Goal: Check status: Check status

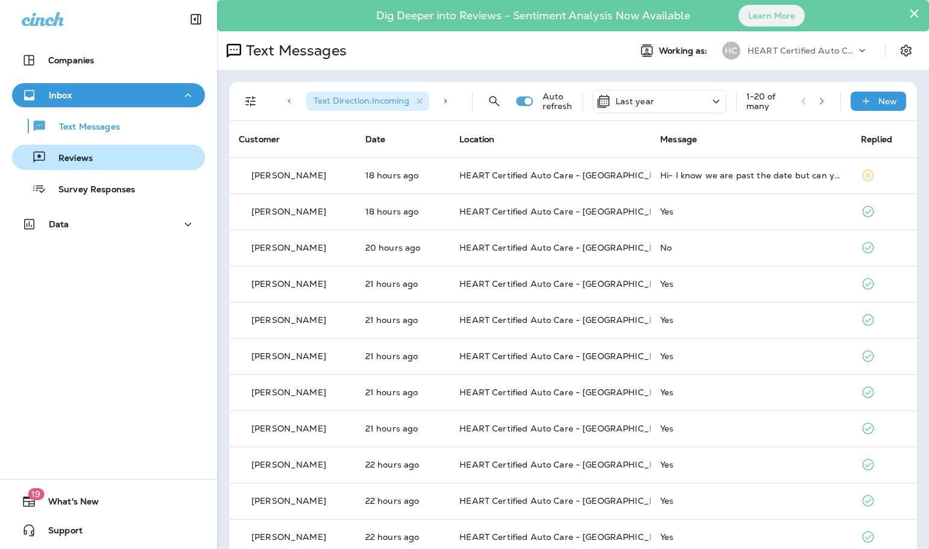
click at [95, 145] on button "Reviews" at bounding box center [108, 157] width 193 height 25
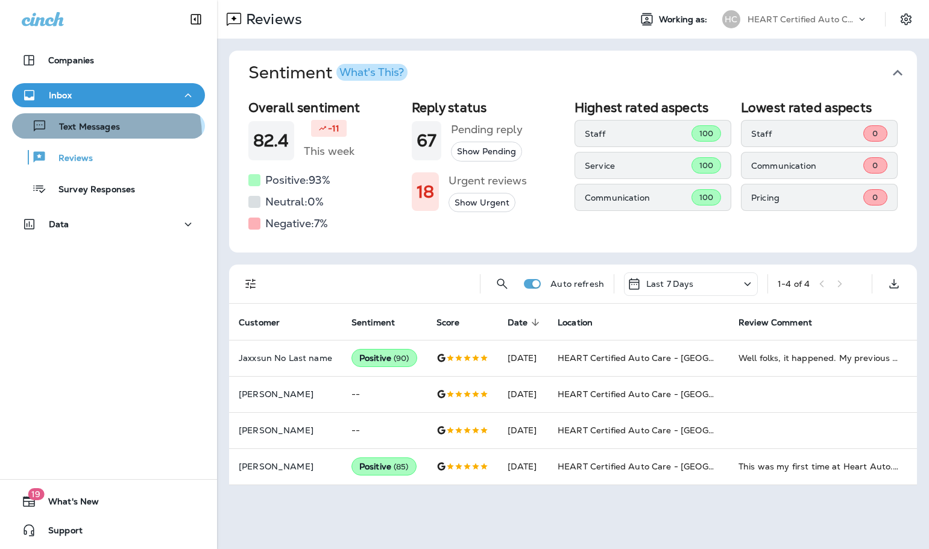
click at [103, 136] on button "Text Messages" at bounding box center [108, 125] width 193 height 25
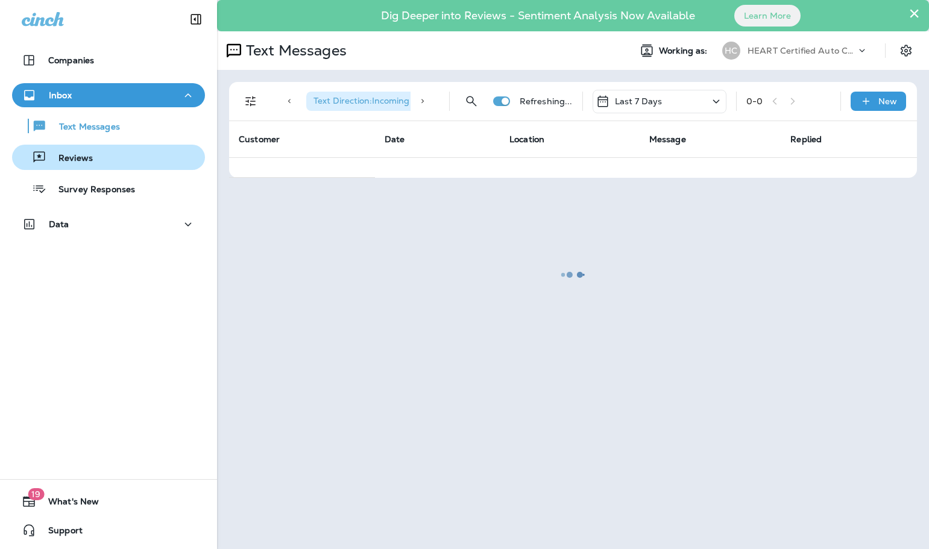
click at [95, 163] on div "Reviews" at bounding box center [108, 157] width 183 height 18
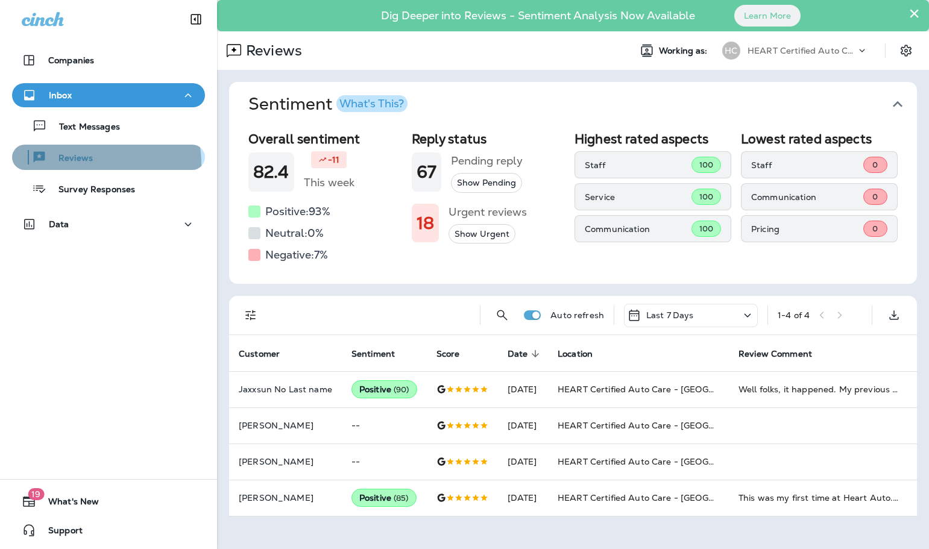
click at [89, 164] on p "Reviews" at bounding box center [69, 158] width 46 height 11
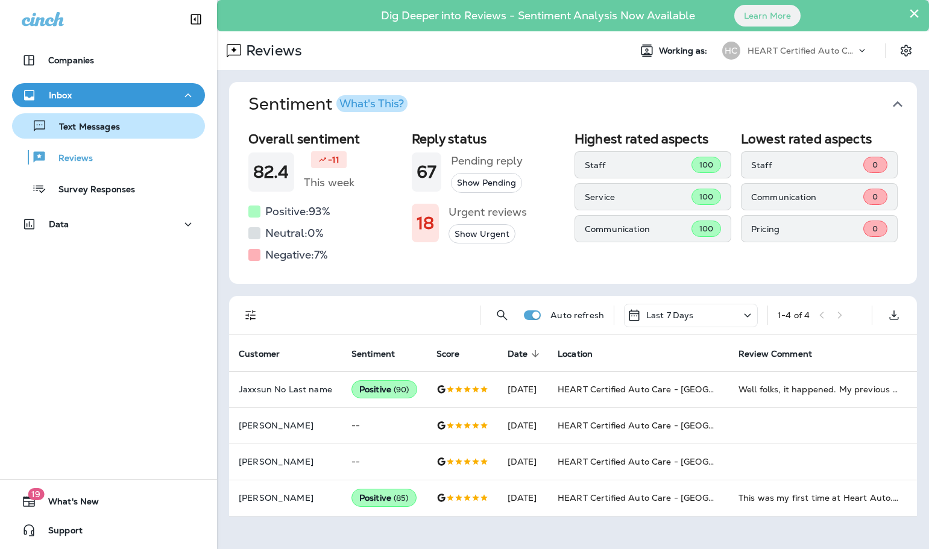
click at [101, 127] on p "Text Messages" at bounding box center [83, 127] width 73 height 11
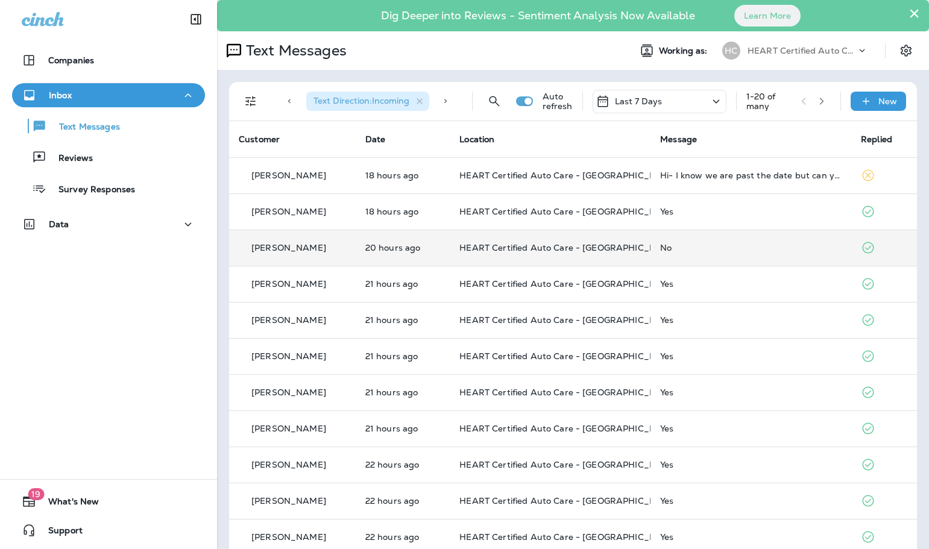
click at [296, 246] on p "[PERSON_NAME]" at bounding box center [289, 248] width 75 height 10
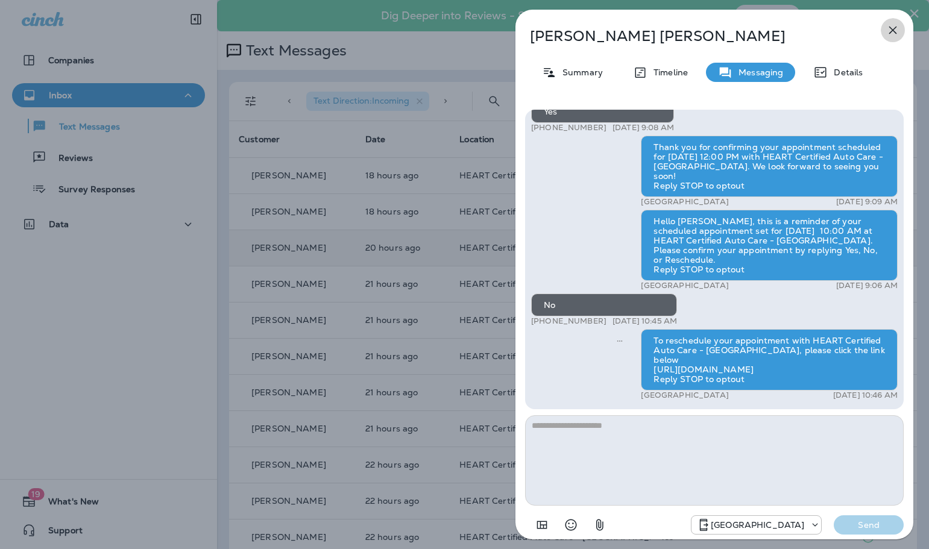
click at [894, 29] on icon "button" at bounding box center [894, 31] width 8 height 8
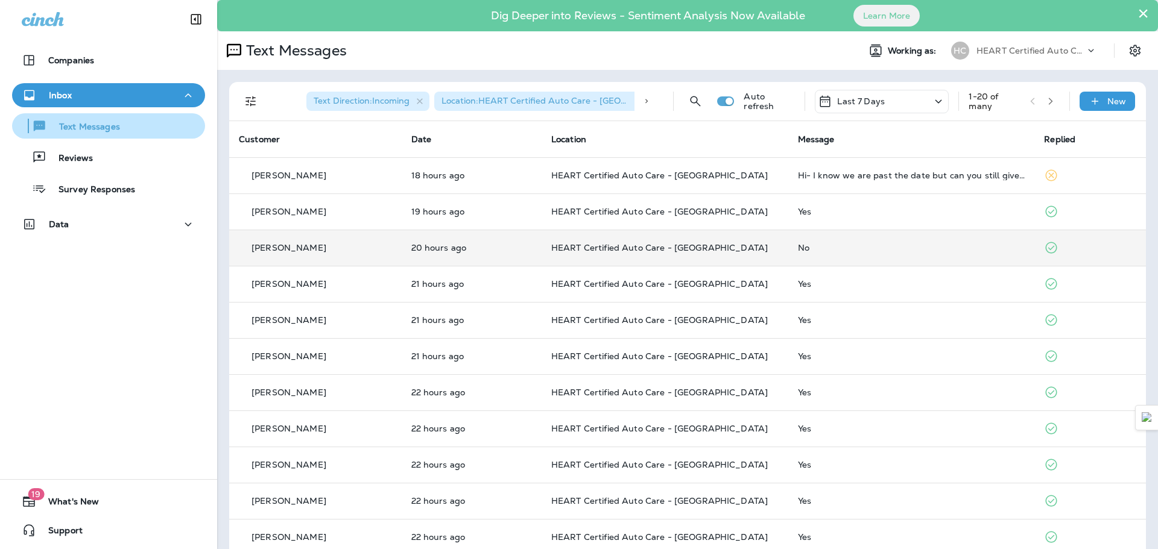
click at [107, 130] on p "Text Messages" at bounding box center [83, 127] width 73 height 11
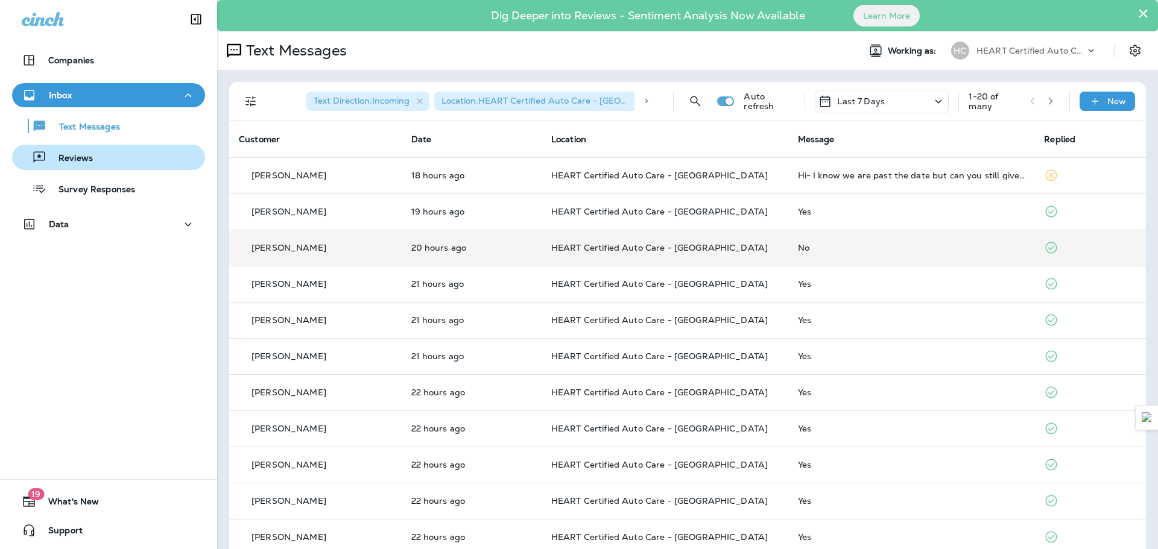
click at [95, 160] on div "Reviews" at bounding box center [108, 157] width 183 height 18
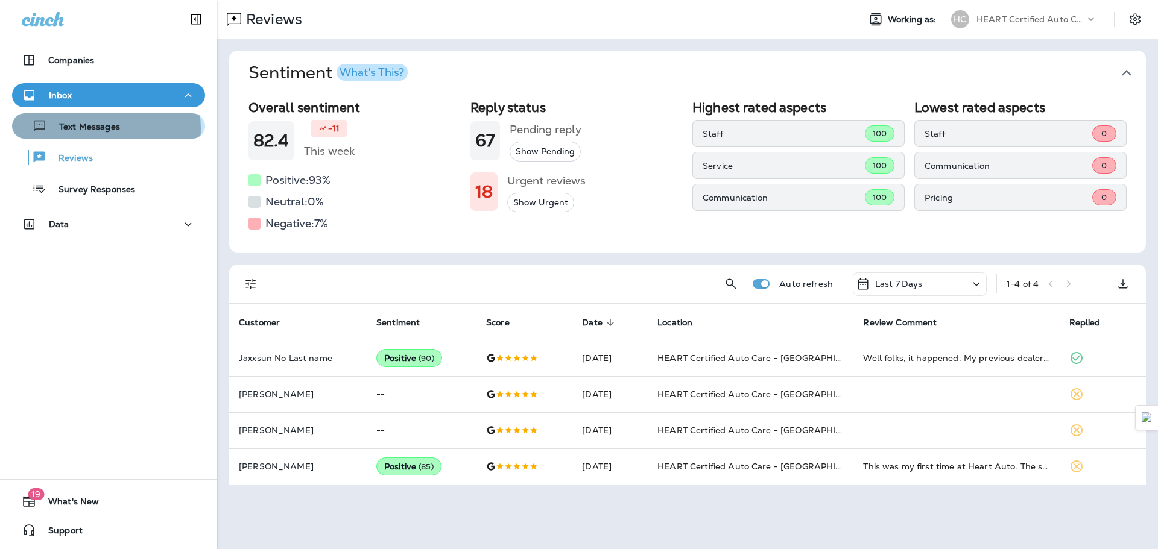
click at [101, 128] on p "Text Messages" at bounding box center [83, 127] width 73 height 11
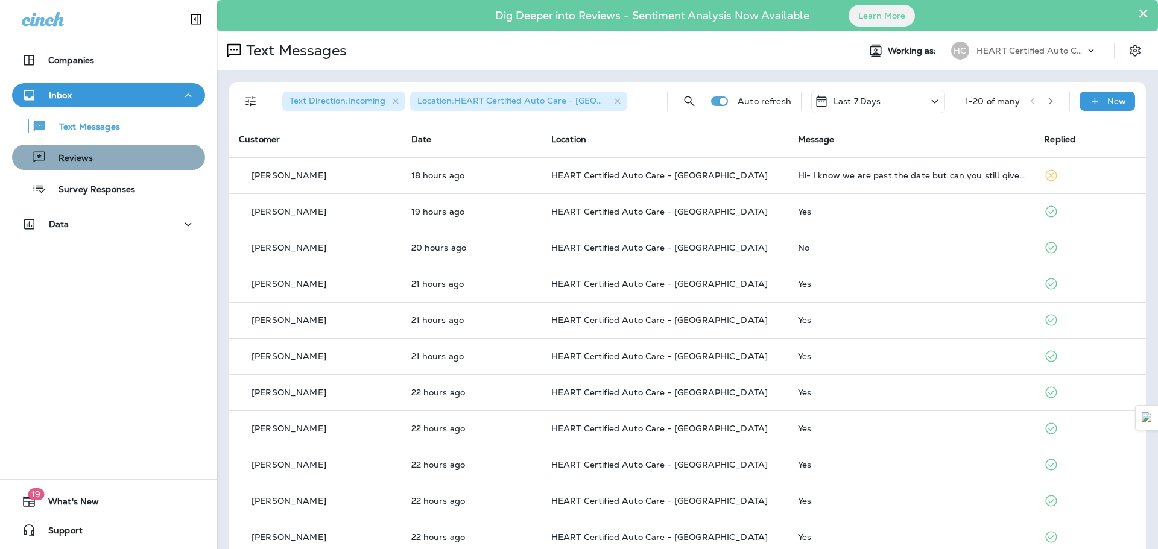
click at [112, 159] on div "Reviews" at bounding box center [108, 157] width 183 height 18
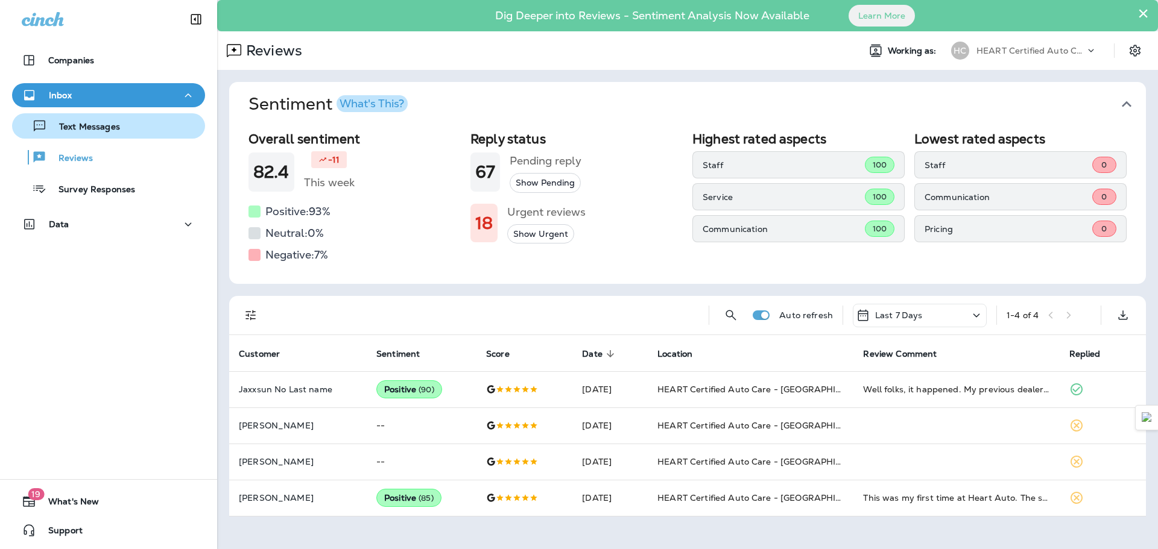
click at [68, 127] on p "Text Messages" at bounding box center [83, 127] width 73 height 11
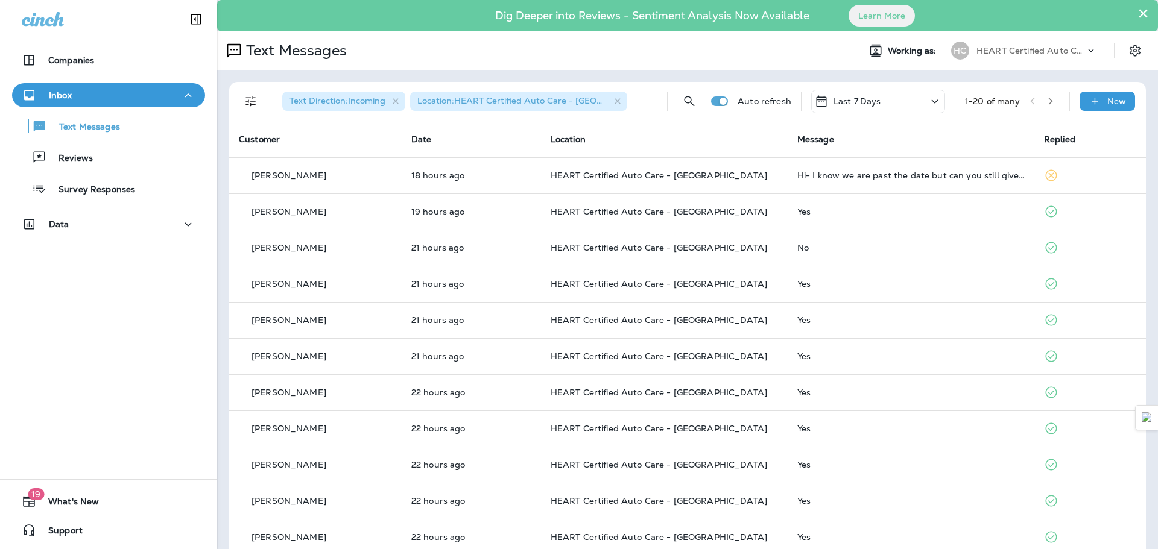
click at [81, 171] on div "Text Messages Reviews Survey Responses" at bounding box center [108, 154] width 193 height 94
click at [81, 164] on p "Reviews" at bounding box center [69, 158] width 46 height 11
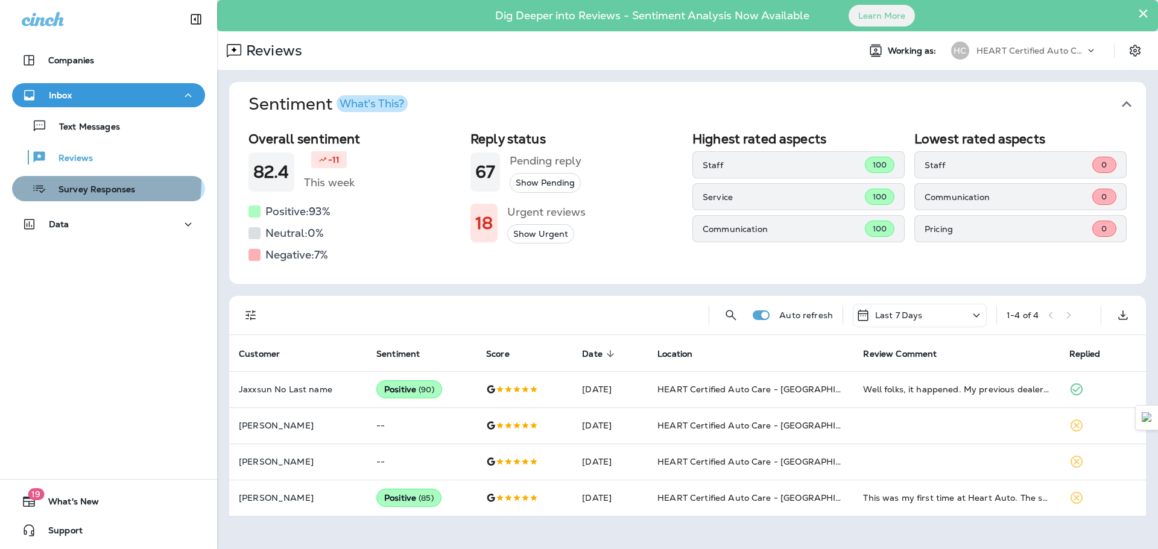
click at [97, 183] on div "Survey Responses" at bounding box center [76, 189] width 118 height 18
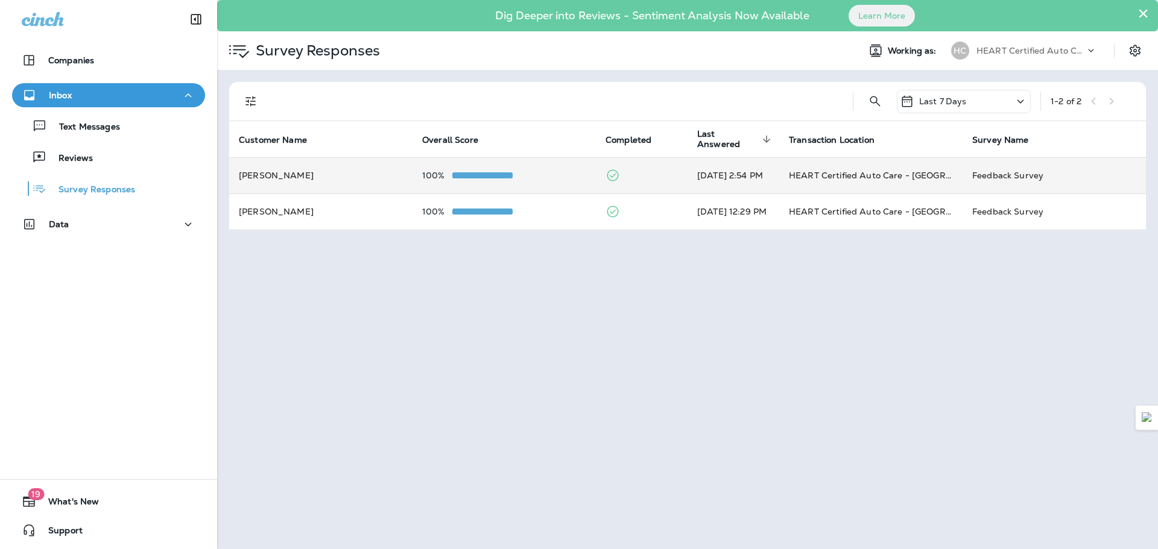
click at [247, 172] on td "[PERSON_NAME]" at bounding box center [320, 175] width 183 height 36
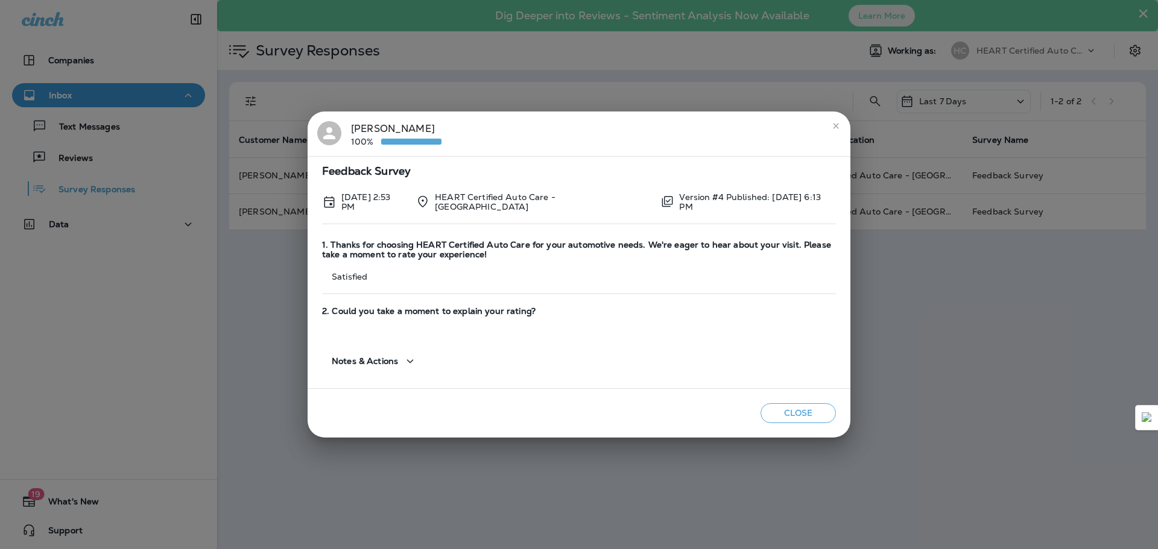
click at [842, 134] on button "close" at bounding box center [835, 125] width 19 height 19
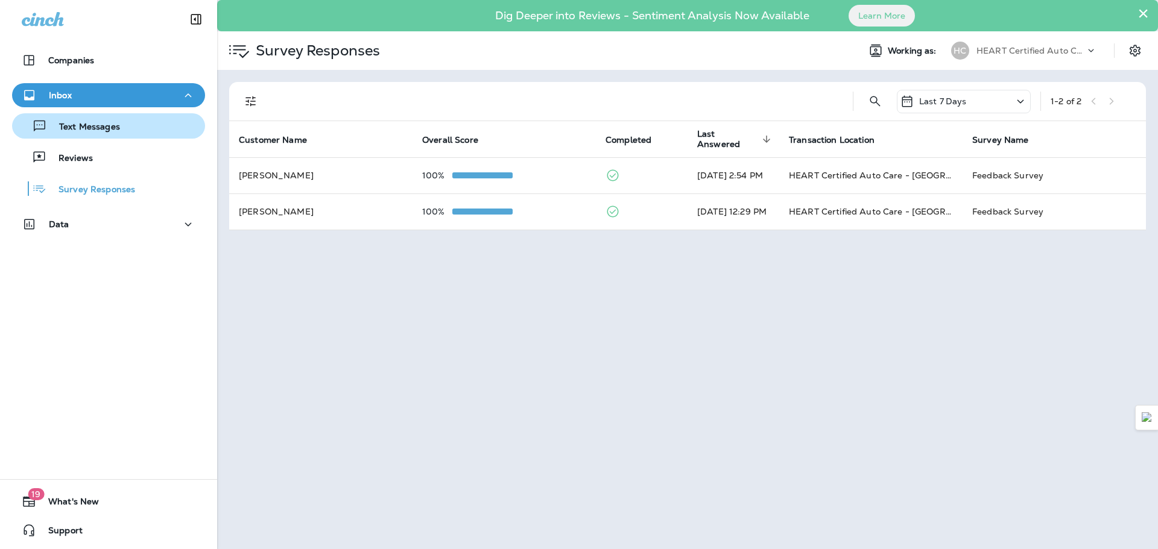
click at [112, 124] on p "Text Messages" at bounding box center [83, 127] width 73 height 11
